Goal: Task Accomplishment & Management: Manage account settings

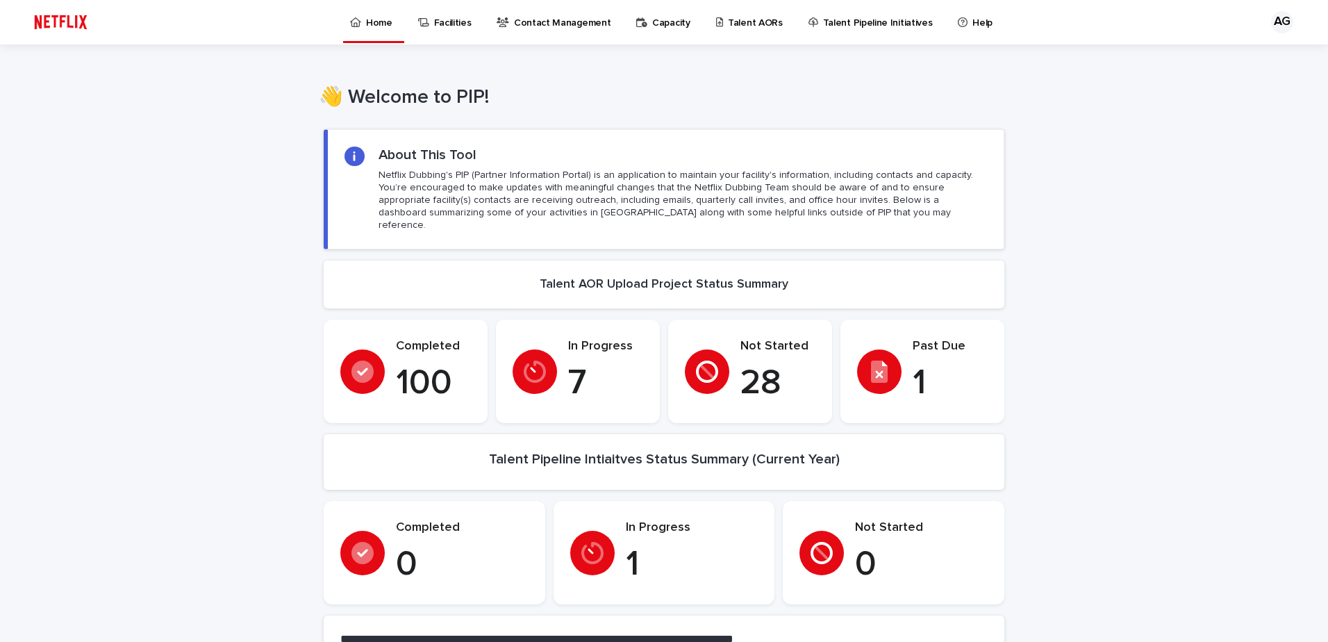
click at [736, 13] on p "Talent AORs" at bounding box center [755, 14] width 55 height 29
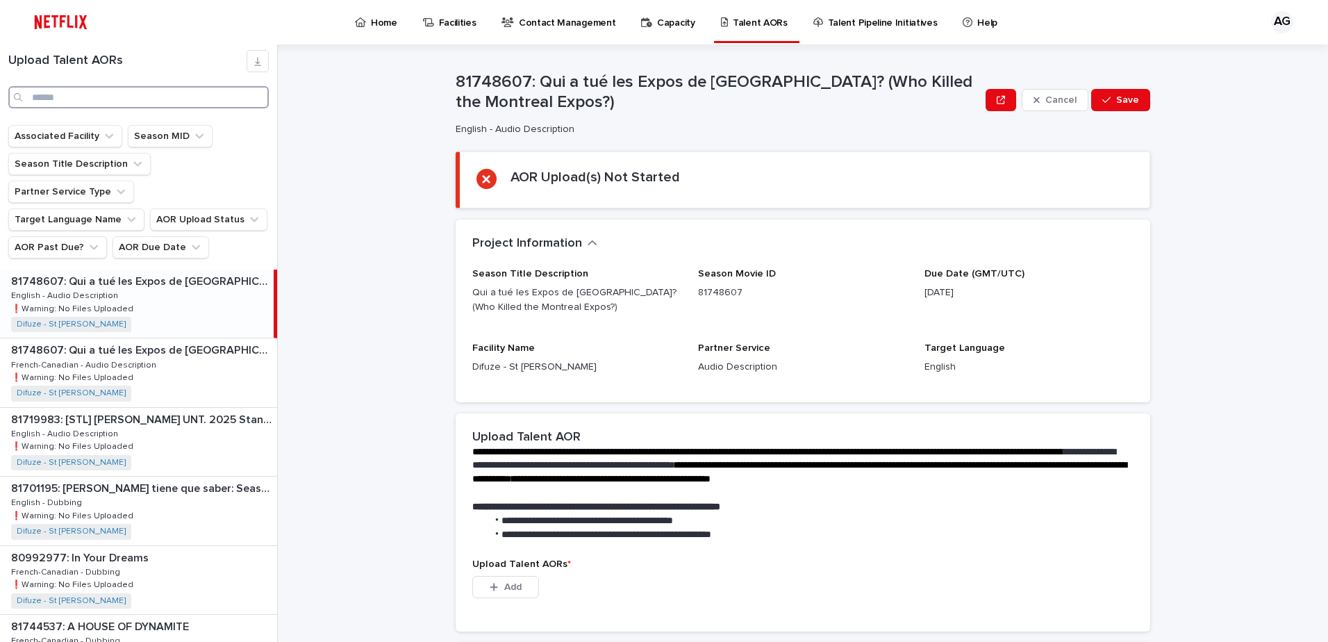
click at [96, 99] on input "Search" at bounding box center [138, 97] width 260 height 22
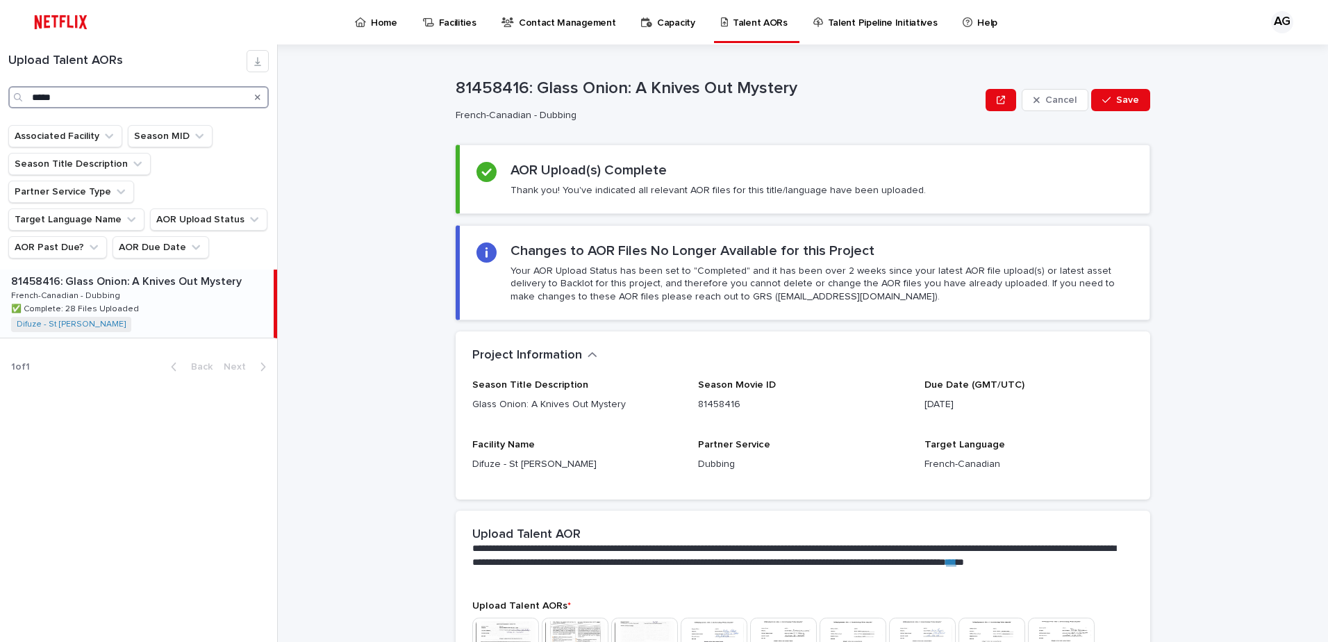
type input "*****"
click at [240, 304] on div "81458416: Glass Onion: A Knives Out Mystery 81458416: Glass Onion: A Knives Out…" at bounding box center [137, 303] width 274 height 68
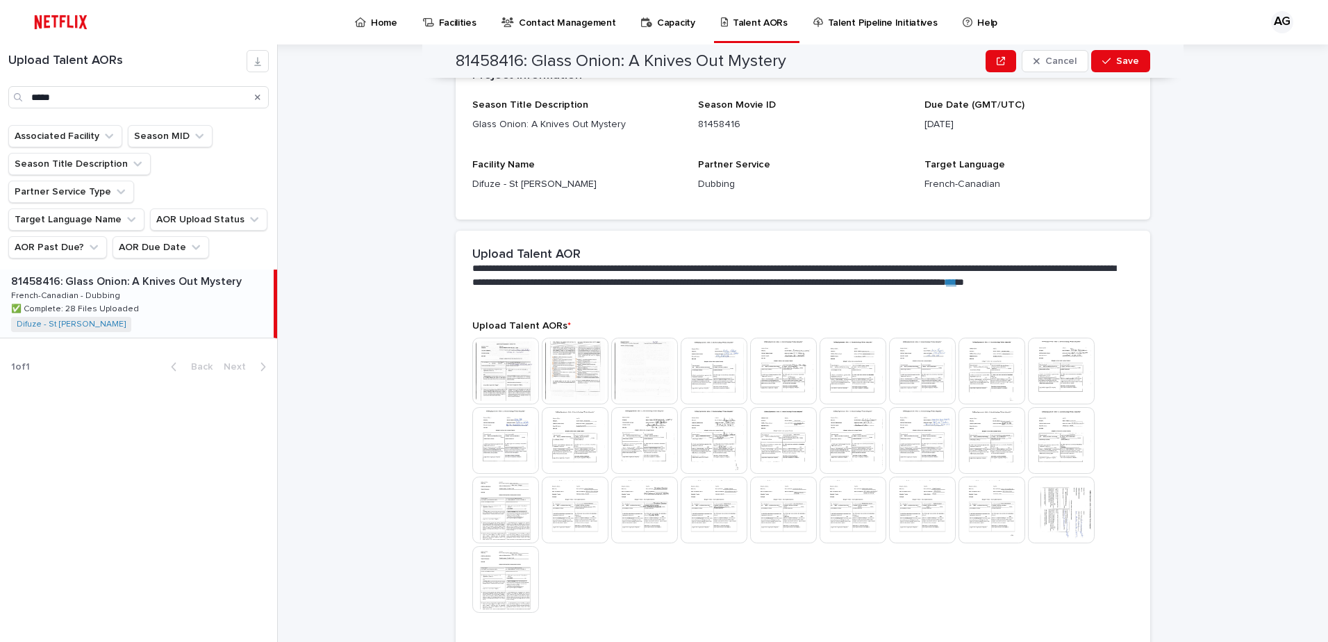
scroll to position [347, 0]
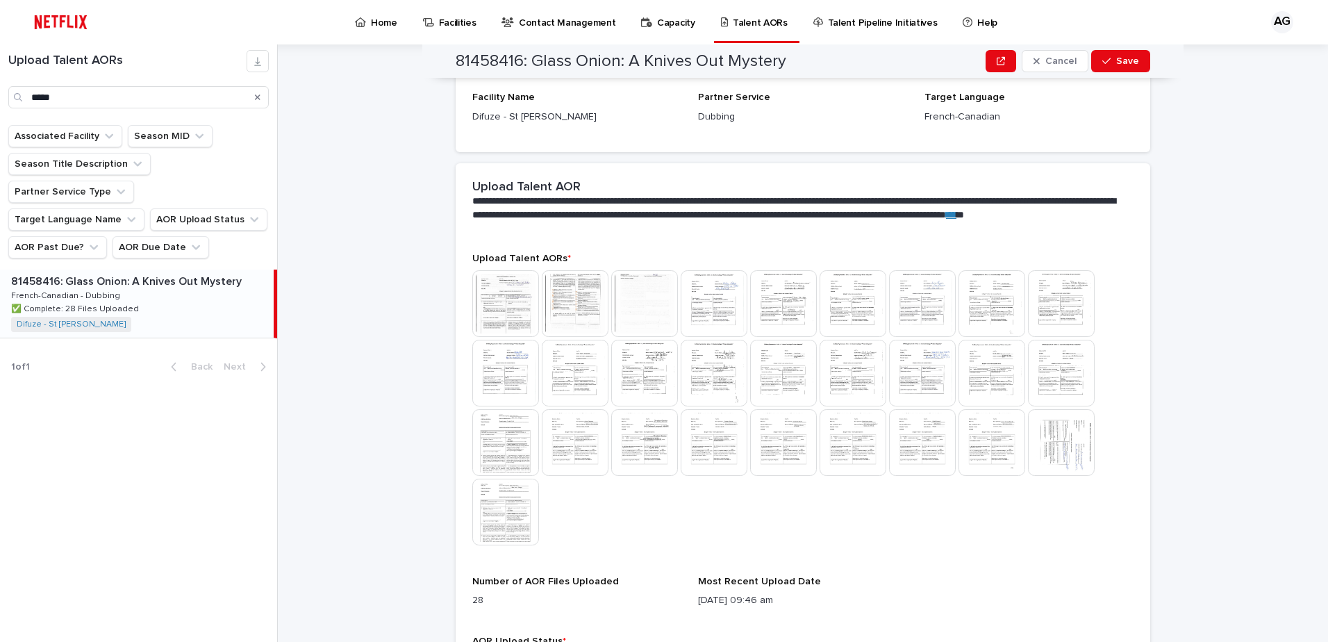
click at [519, 303] on img at bounding box center [505, 303] width 67 height 67
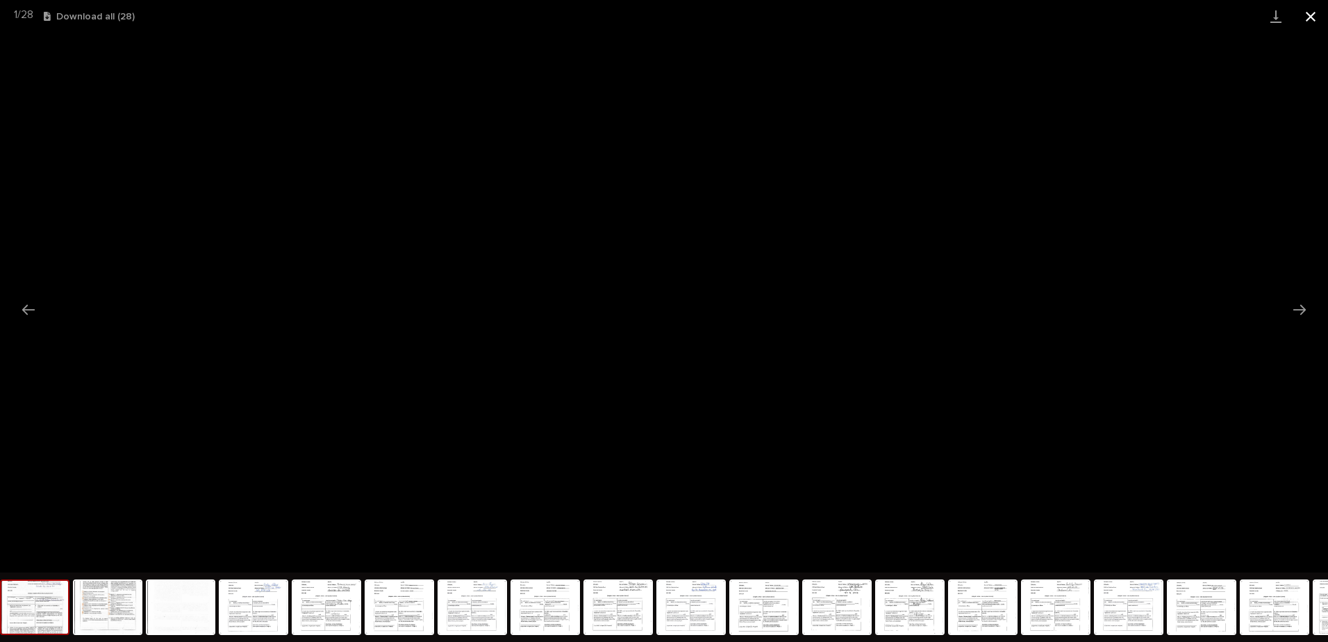
click at [1310, 20] on button "Close gallery" at bounding box center [1310, 16] width 35 height 33
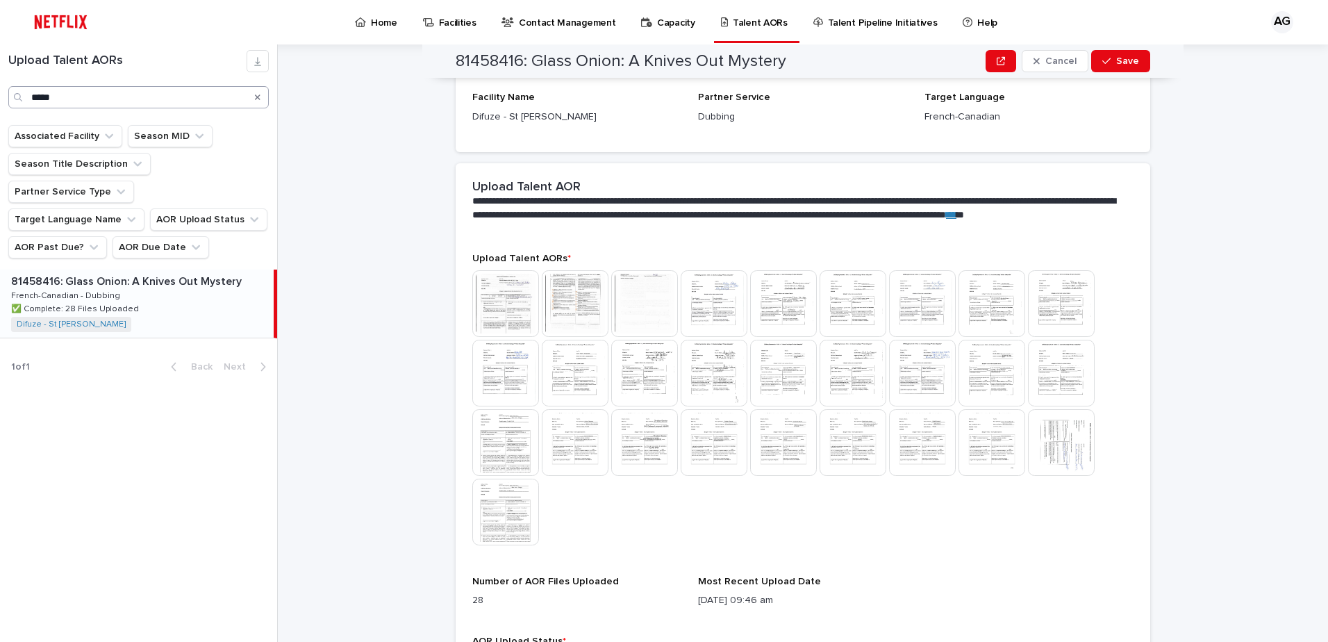
click at [255, 100] on icon "Search" at bounding box center [258, 97] width 6 height 8
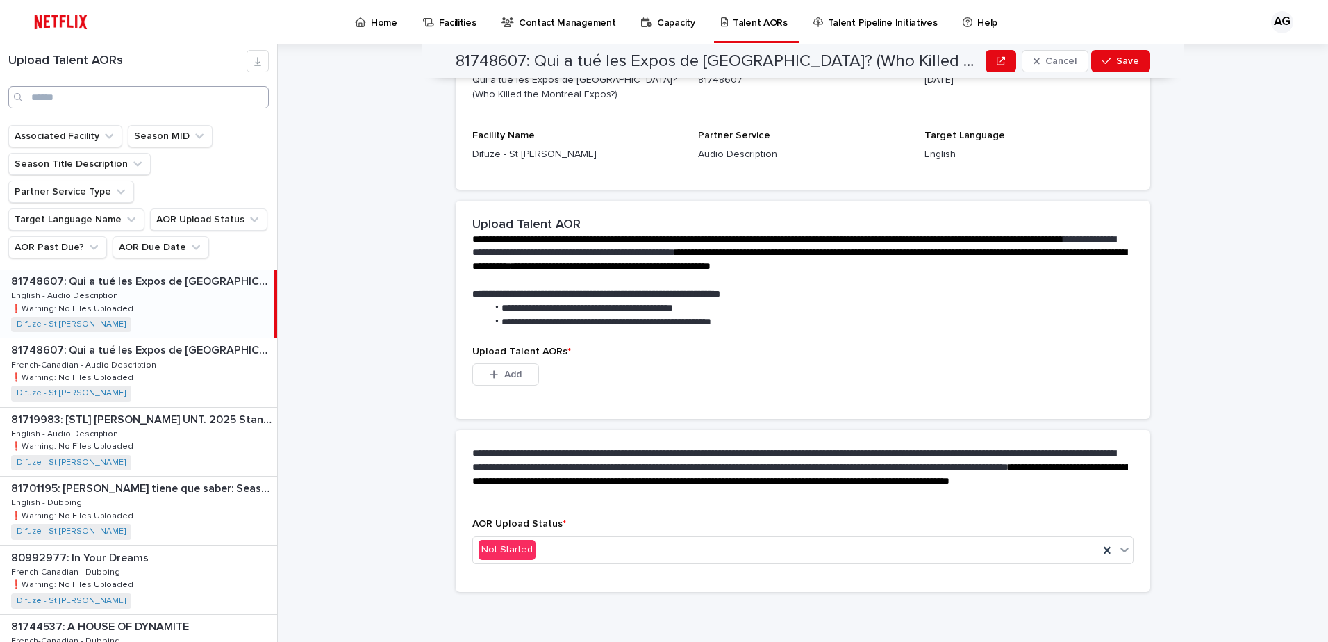
scroll to position [212, 0]
click at [193, 85] on div "Upload Talent AORs" at bounding box center [138, 79] width 277 height 58
click at [188, 90] on input "Search" at bounding box center [138, 97] width 260 height 22
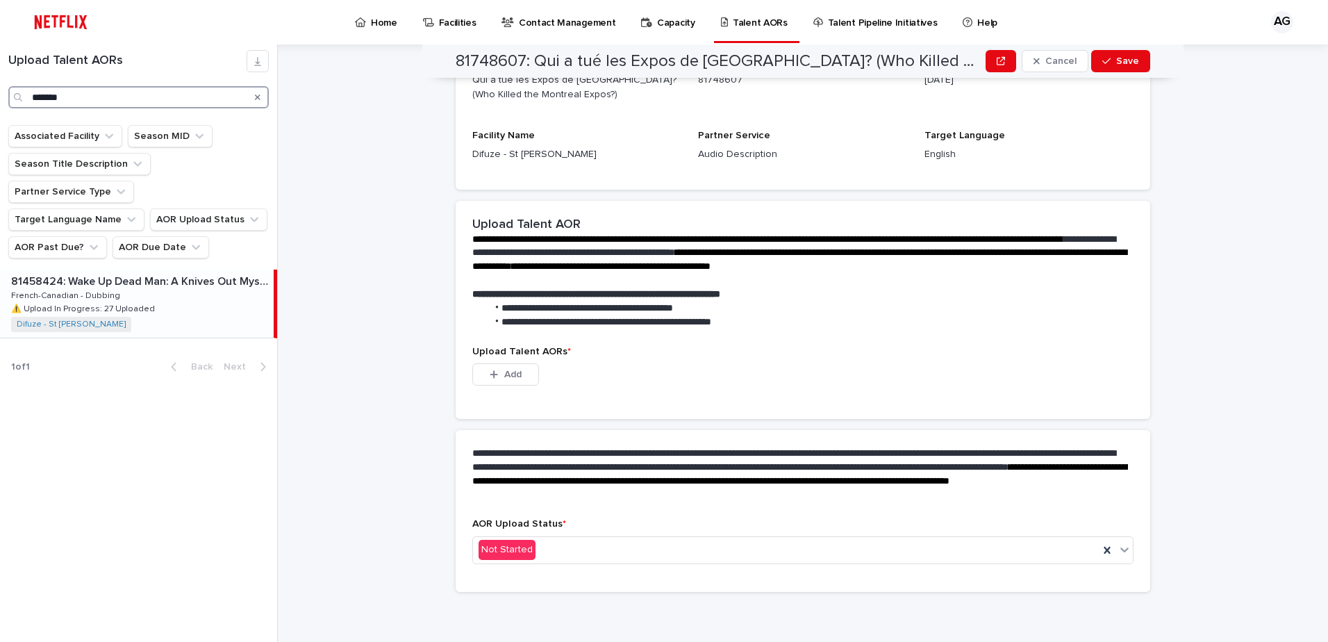
type input "*******"
click at [85, 288] on p "French-Canadian - Dubbing" at bounding box center [67, 294] width 112 height 12
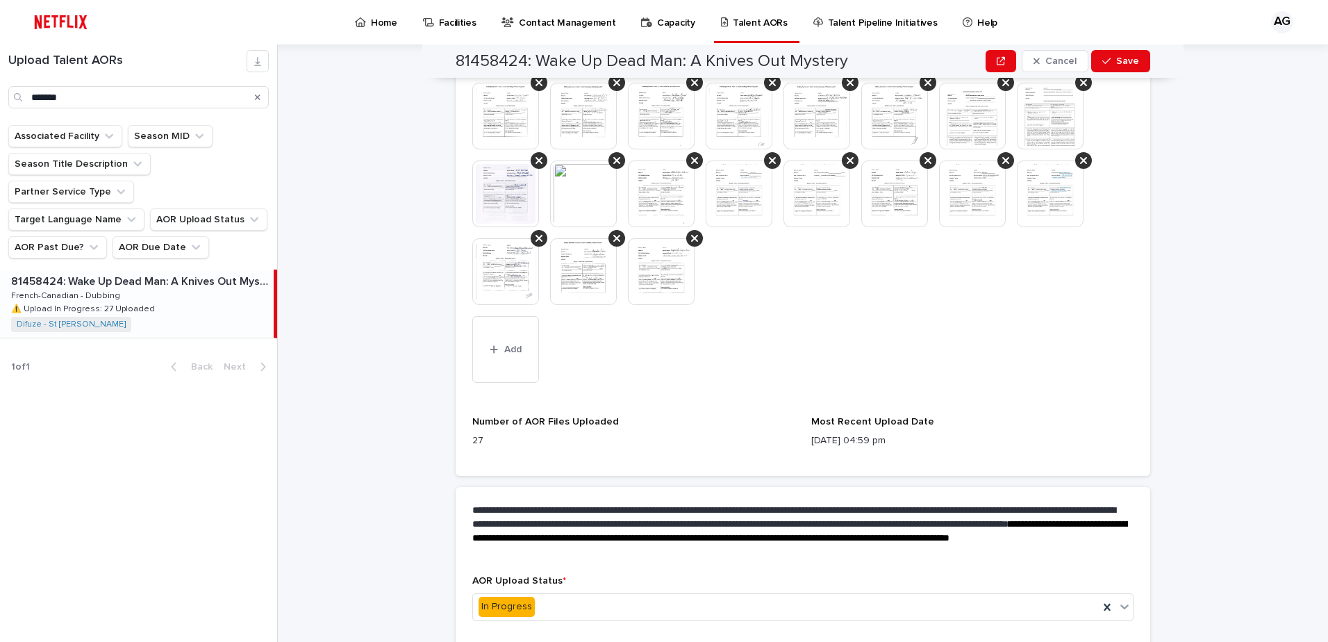
scroll to position [617, 0]
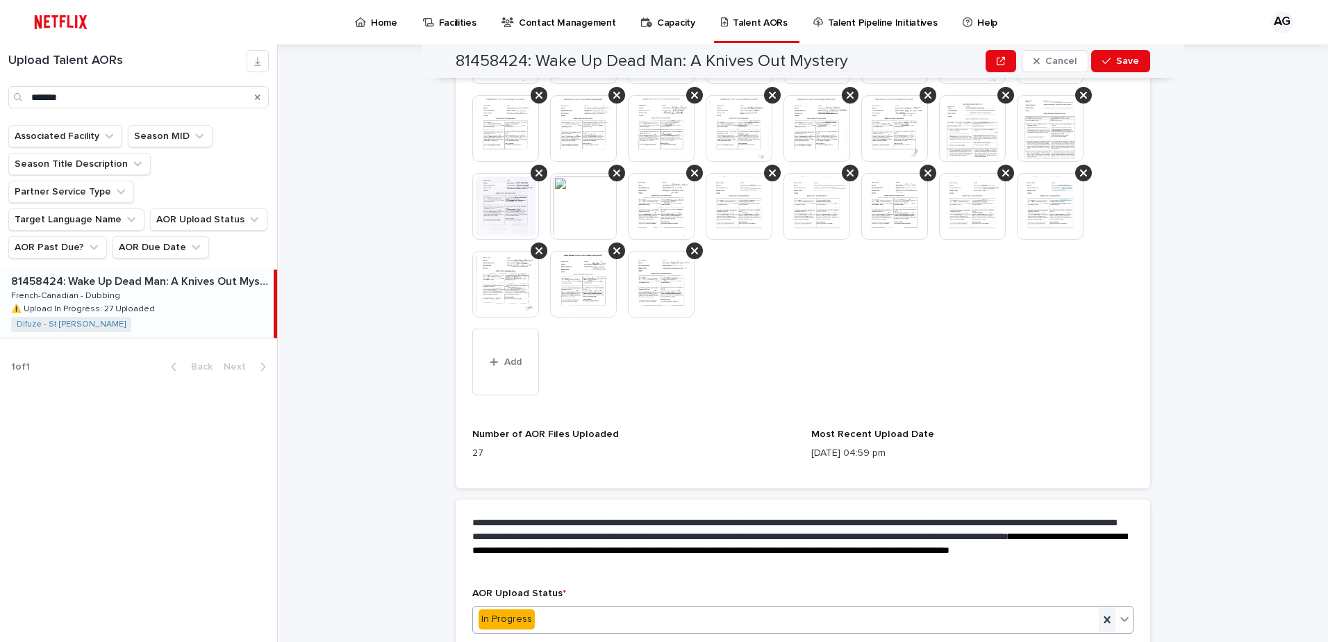
click at [1105, 619] on icon at bounding box center [1107, 619] width 14 height 14
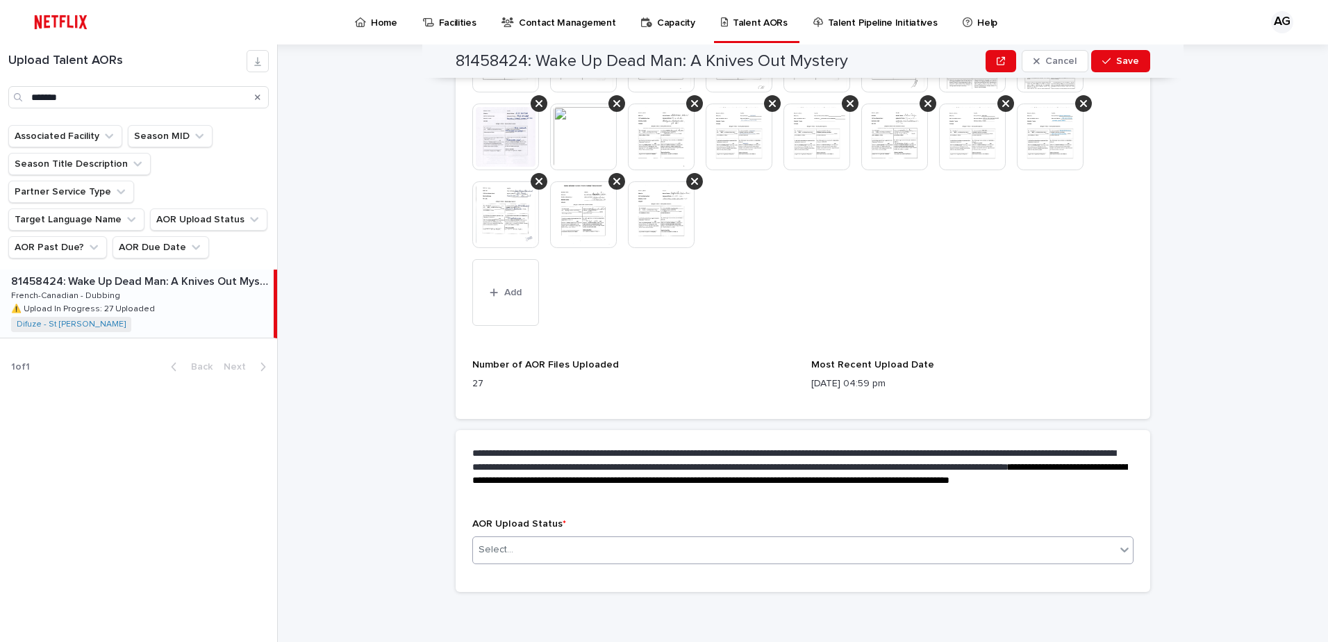
scroll to position [577, 0]
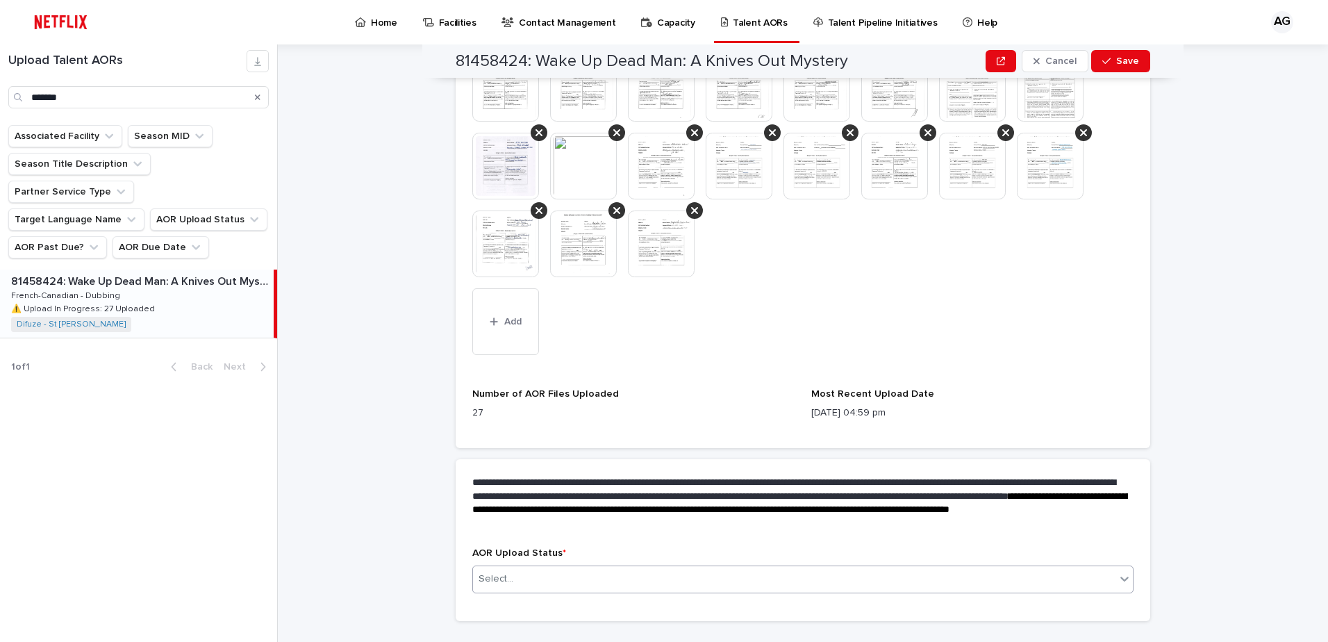
click at [673, 580] on div "Select..." at bounding box center [794, 578] width 642 height 23
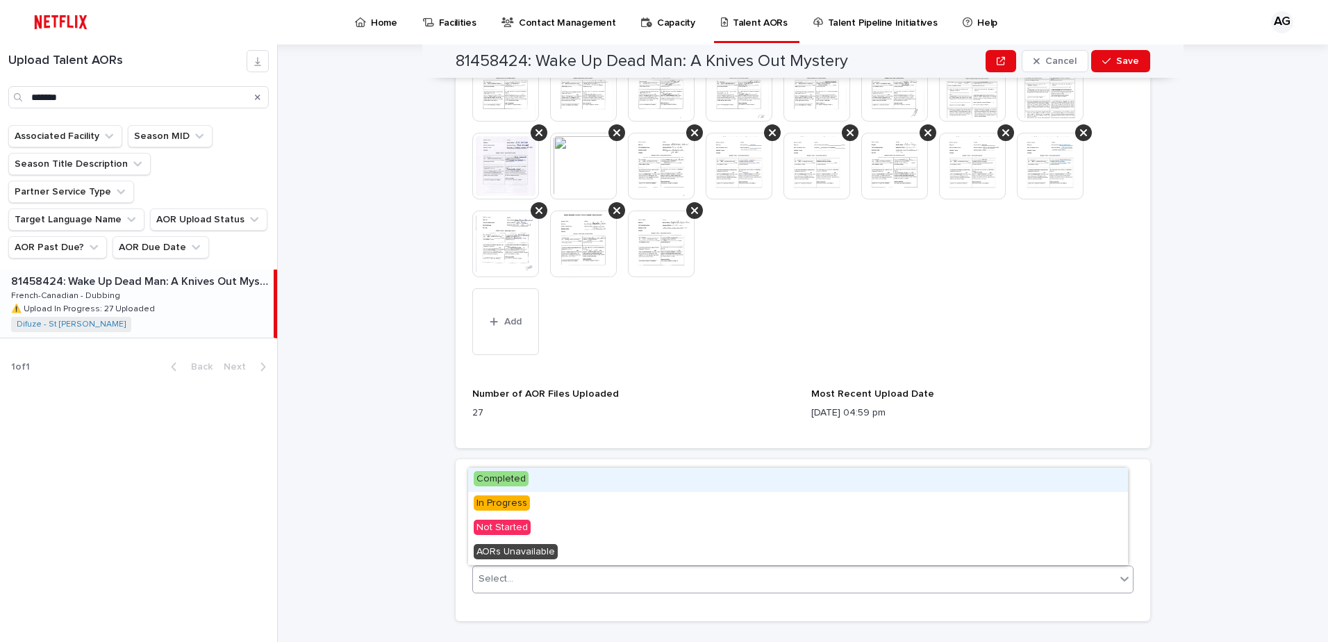
click at [489, 478] on span "Completed" at bounding box center [501, 478] width 55 height 15
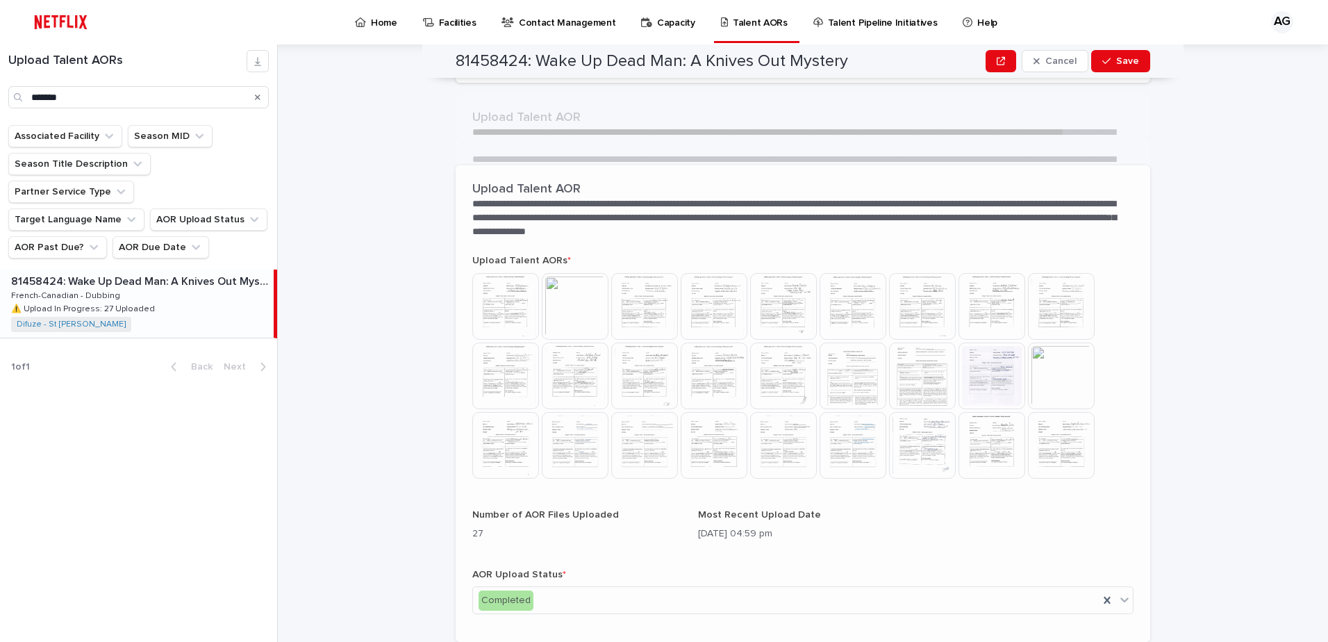
scroll to position [357, 0]
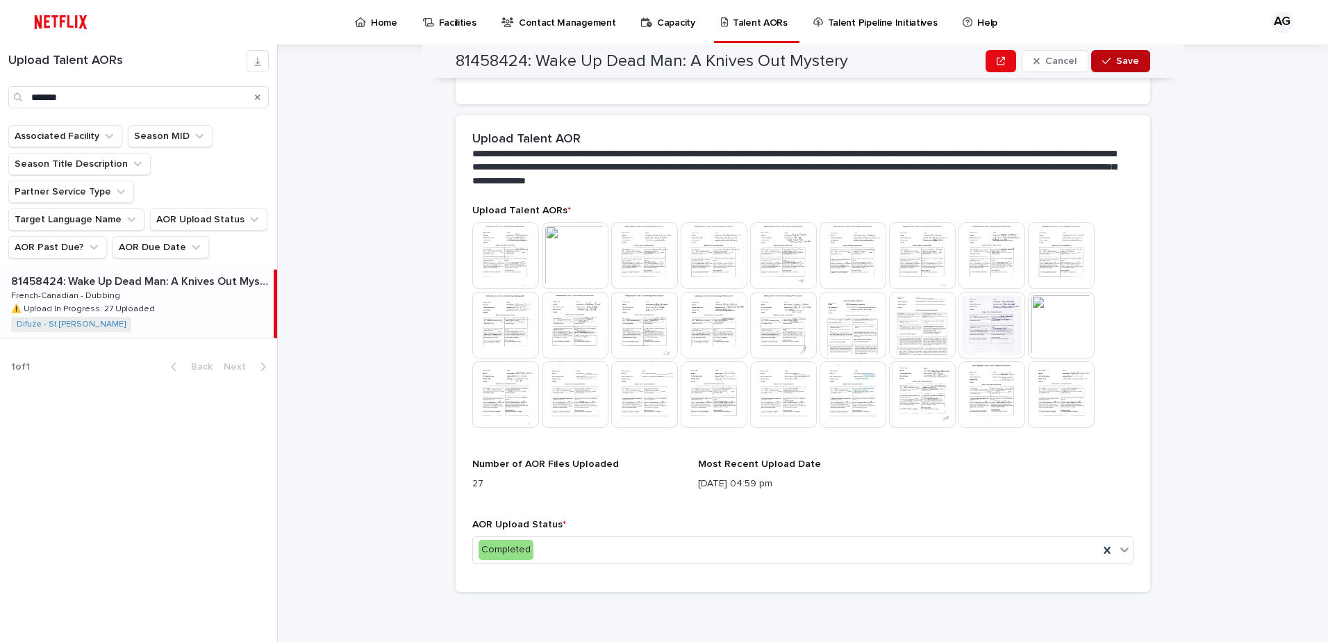
click at [1131, 57] on span "Save" at bounding box center [1127, 61] width 23 height 10
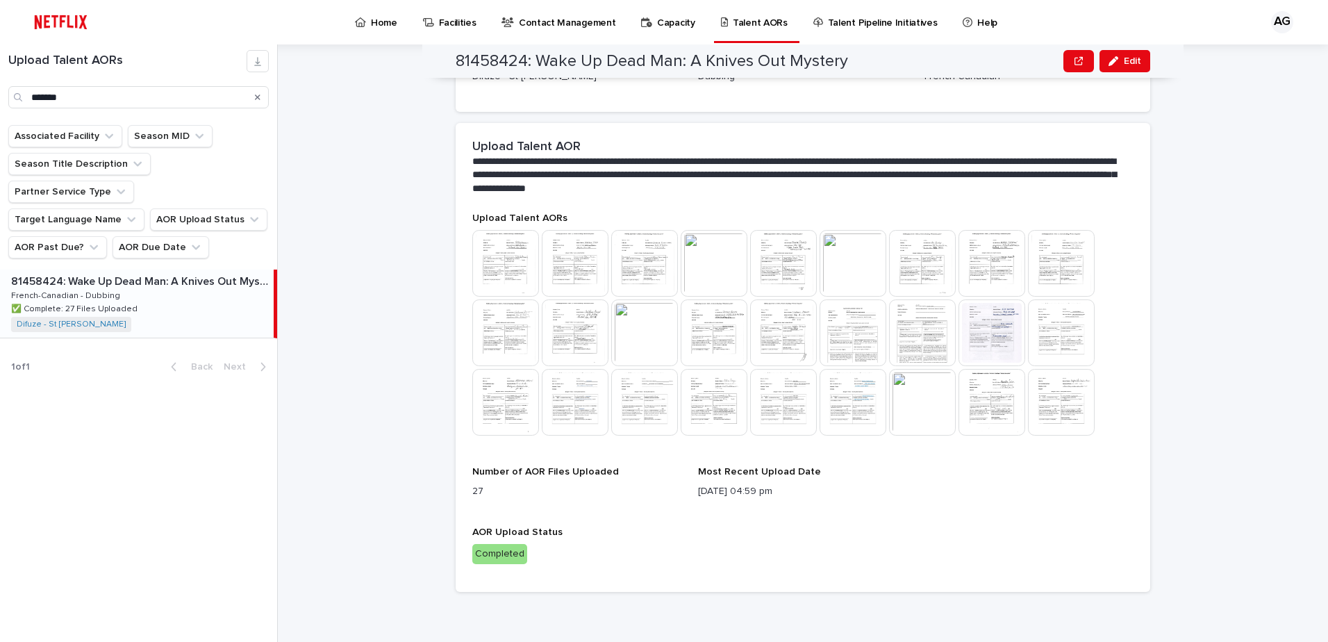
scroll to position [281, 0]
drag, startPoint x: 97, startPoint y: 520, endPoint x: 108, endPoint y: 437, distance: 83.4
click at [97, 520] on div "Upload Talent AORs ******* Associated Facility Season MID Season Title Descript…" at bounding box center [139, 342] width 278 height 597
